Goal: Information Seeking & Learning: Learn about a topic

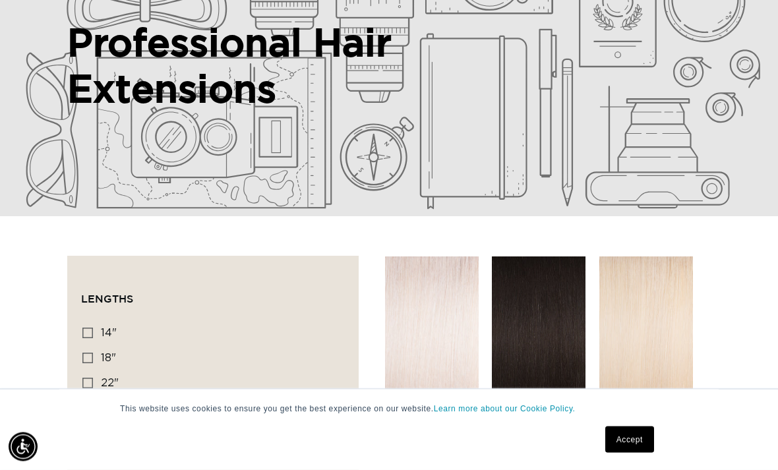
scroll to position [243, 0]
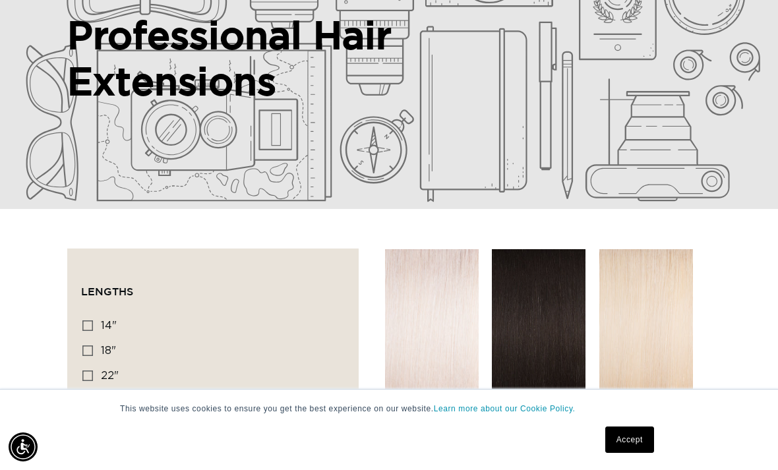
click at [626, 453] on link "Accept" at bounding box center [629, 440] width 49 height 26
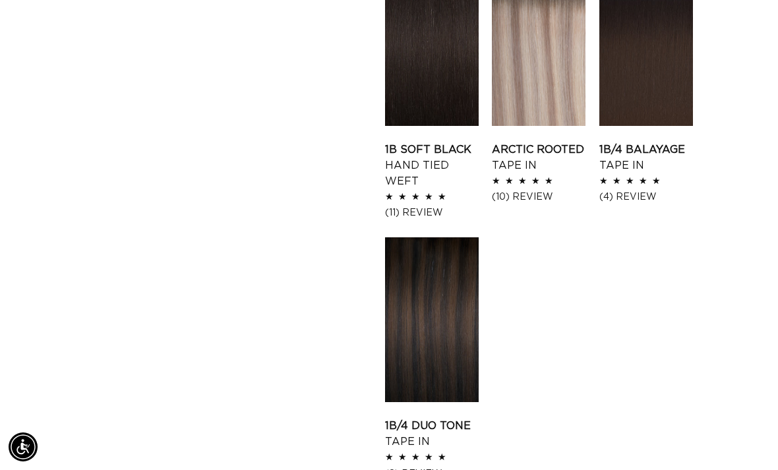
scroll to position [0, 1369]
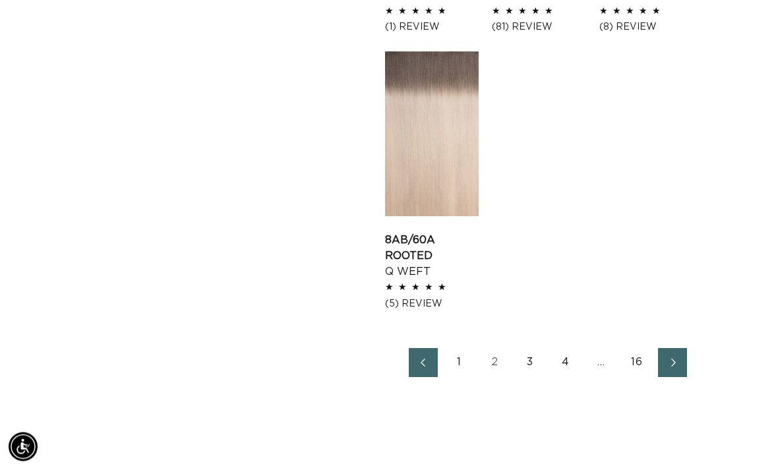
scroll to position [1839, 0]
click at [456, 348] on link "1" at bounding box center [458, 362] width 29 height 29
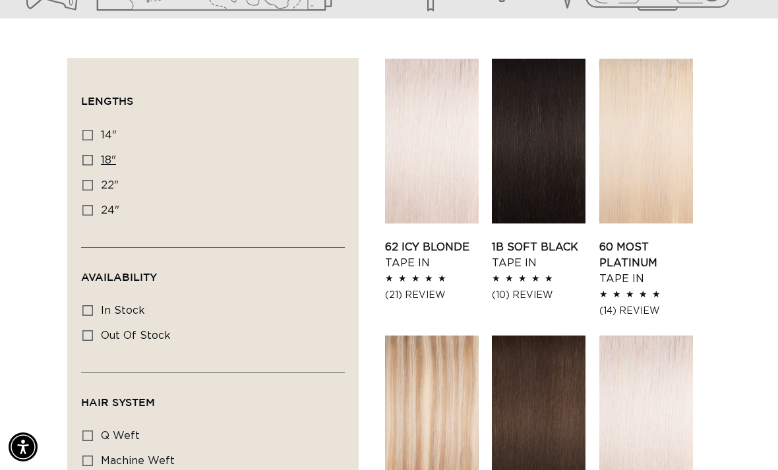
click at [83, 148] on label "18" 18" (220 products)" at bounding box center [208, 160] width 253 height 25
click at [83, 155] on input "18" 18" (220 products)" at bounding box center [87, 160] width 11 height 11
checkbox input "true"
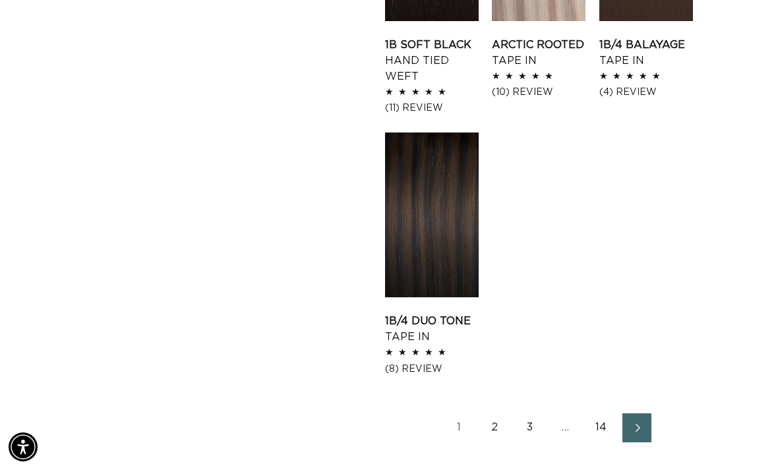
scroll to position [0, 1369]
click at [501, 413] on link "2" at bounding box center [494, 427] width 29 height 29
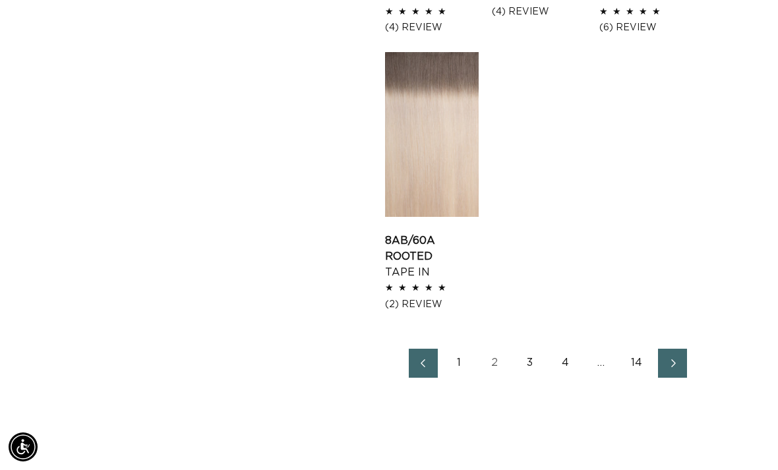
scroll to position [1846, 0]
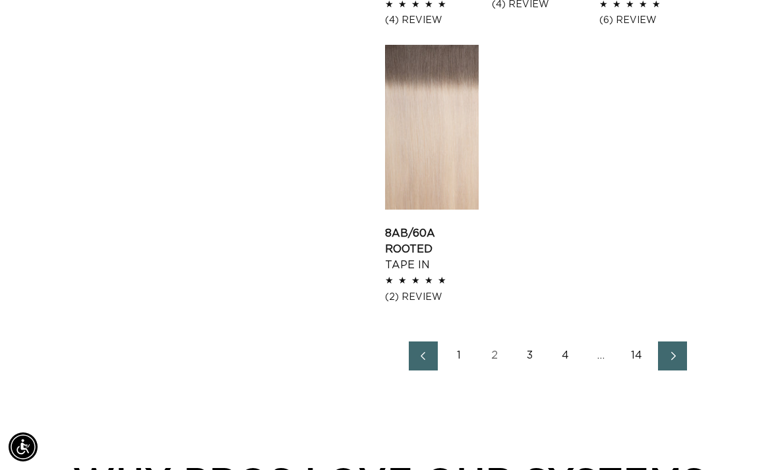
click at [670, 348] on span "Next page" at bounding box center [672, 356] width 9 height 16
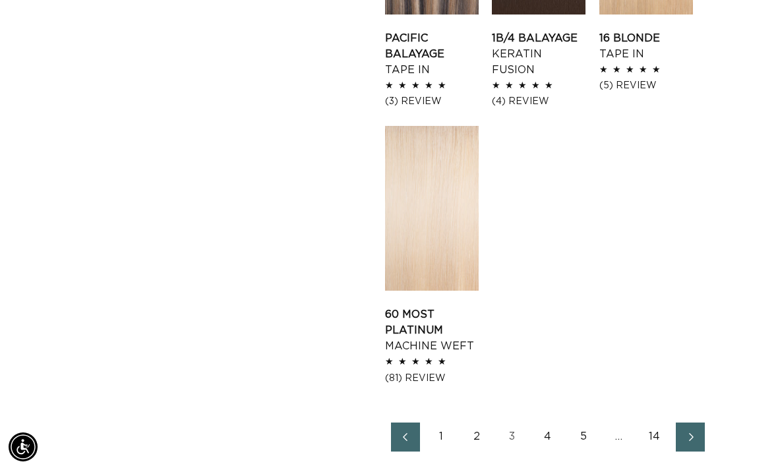
scroll to position [0, 1369]
click at [684, 423] on link "Next page" at bounding box center [690, 437] width 29 height 29
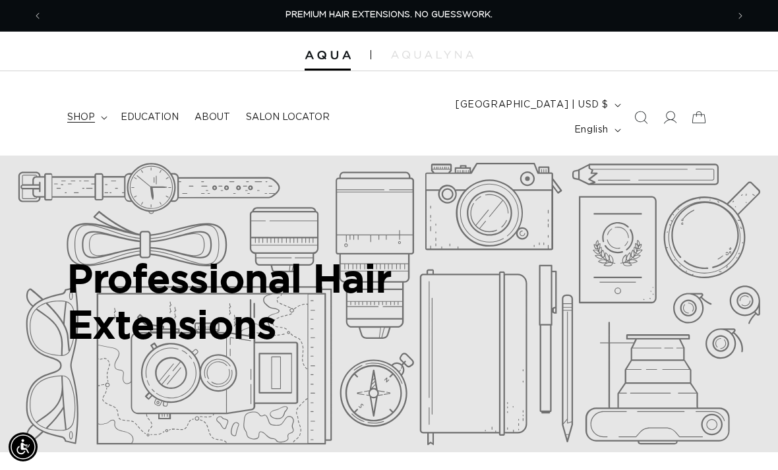
click at [104, 116] on icon at bounding box center [104, 118] width 7 height 4
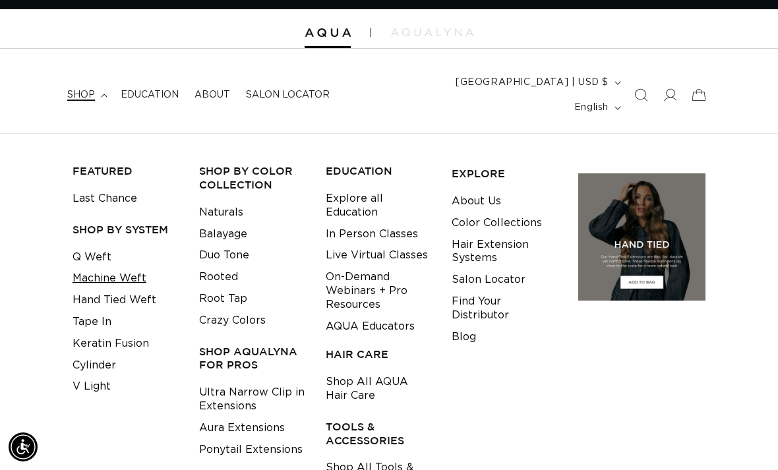
scroll to position [0, 1369]
click at [121, 268] on link "Machine Weft" at bounding box center [110, 279] width 74 height 22
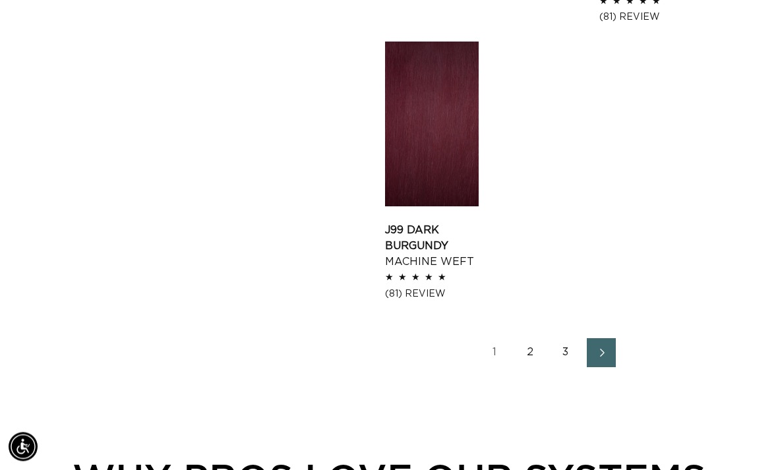
scroll to position [1881, 0]
click at [604, 348] on icon "Next page" at bounding box center [602, 352] width 5 height 9
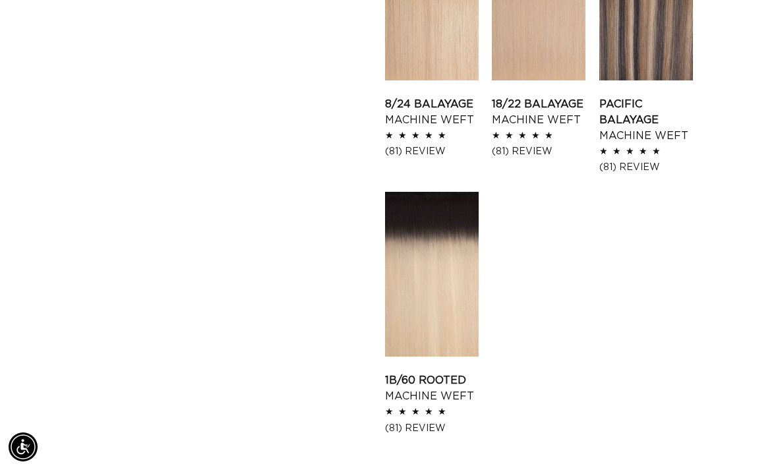
scroll to position [0, 1369]
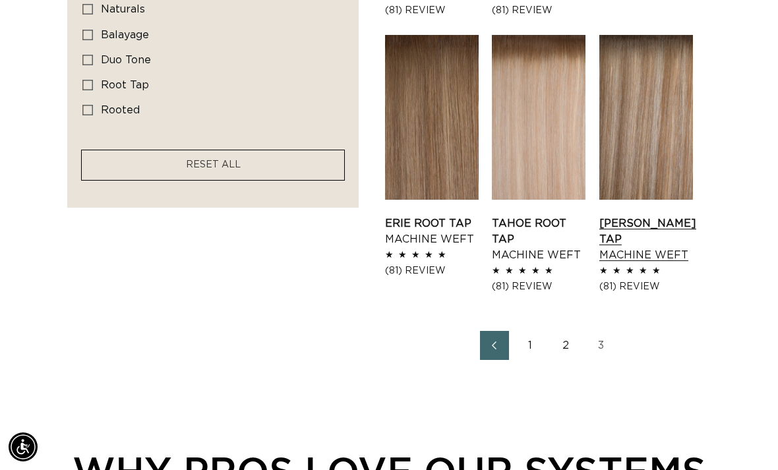
scroll to position [1011, 0]
